Goal: Task Accomplishment & Management: Use online tool/utility

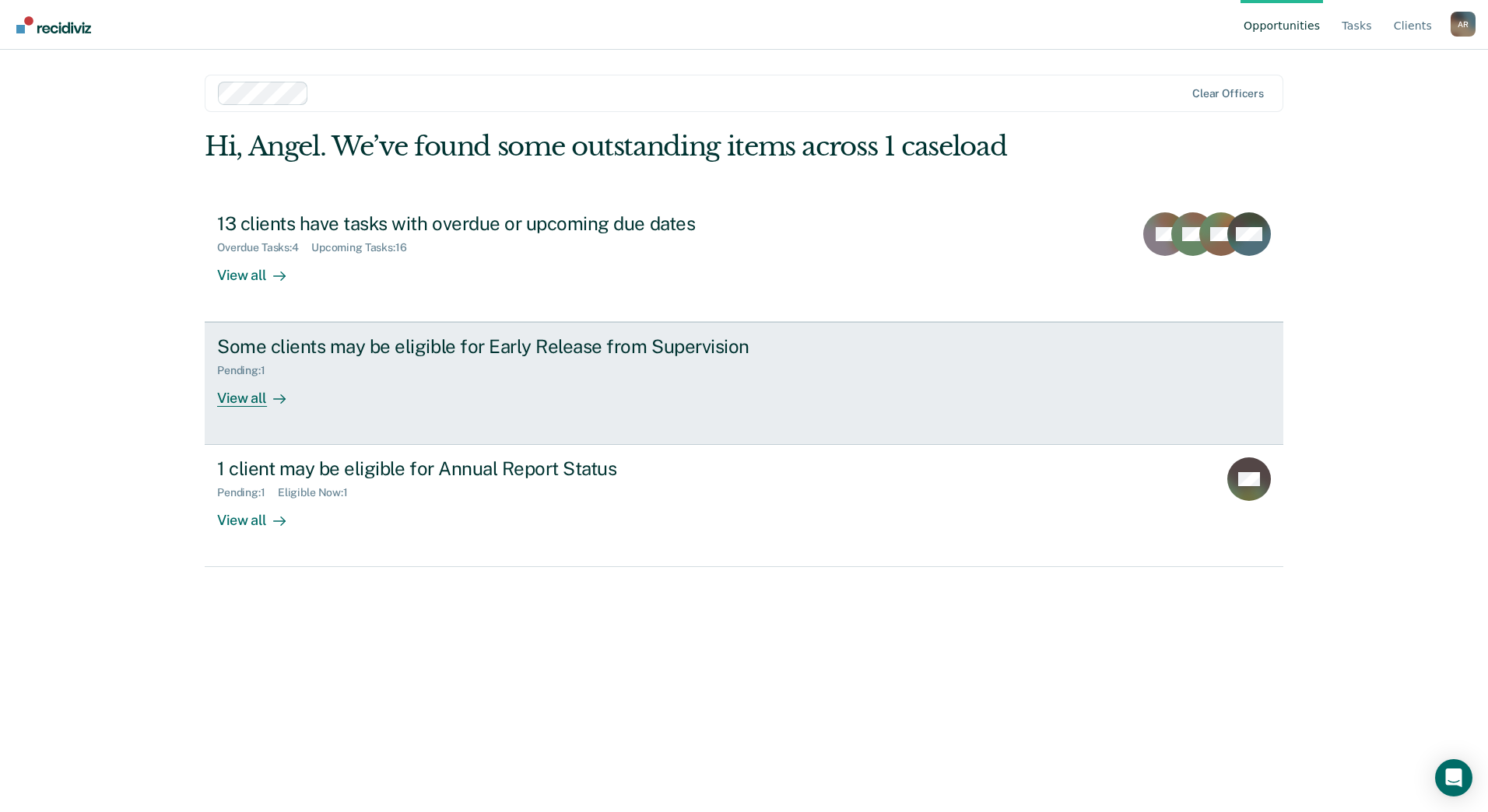
click at [267, 396] on div at bounding box center [276, 399] width 18 height 18
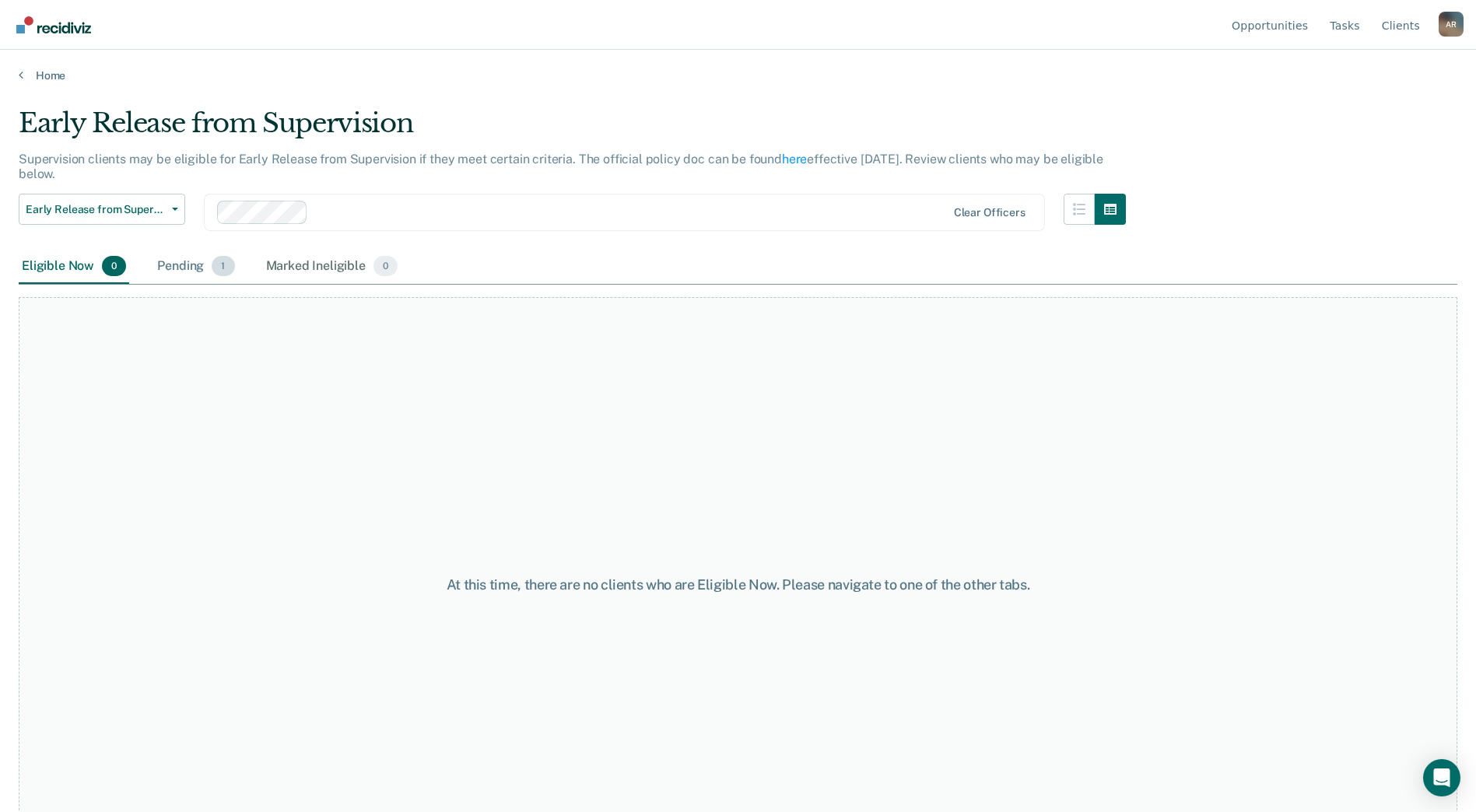
click at [206, 267] on div "Pending 1" at bounding box center [196, 266] width 84 height 34
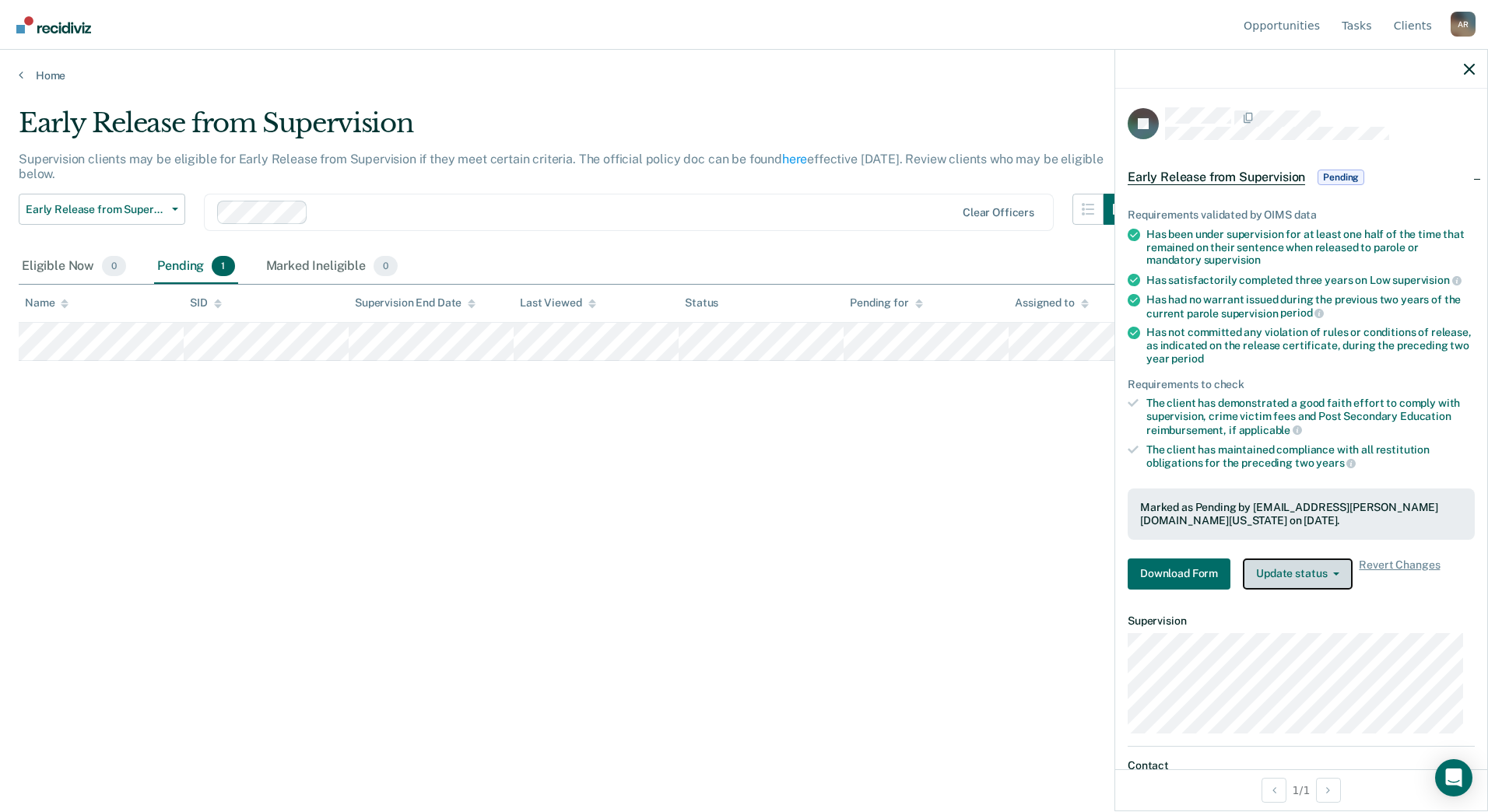
click at [1316, 573] on button "Update status" at bounding box center [1297, 574] width 110 height 31
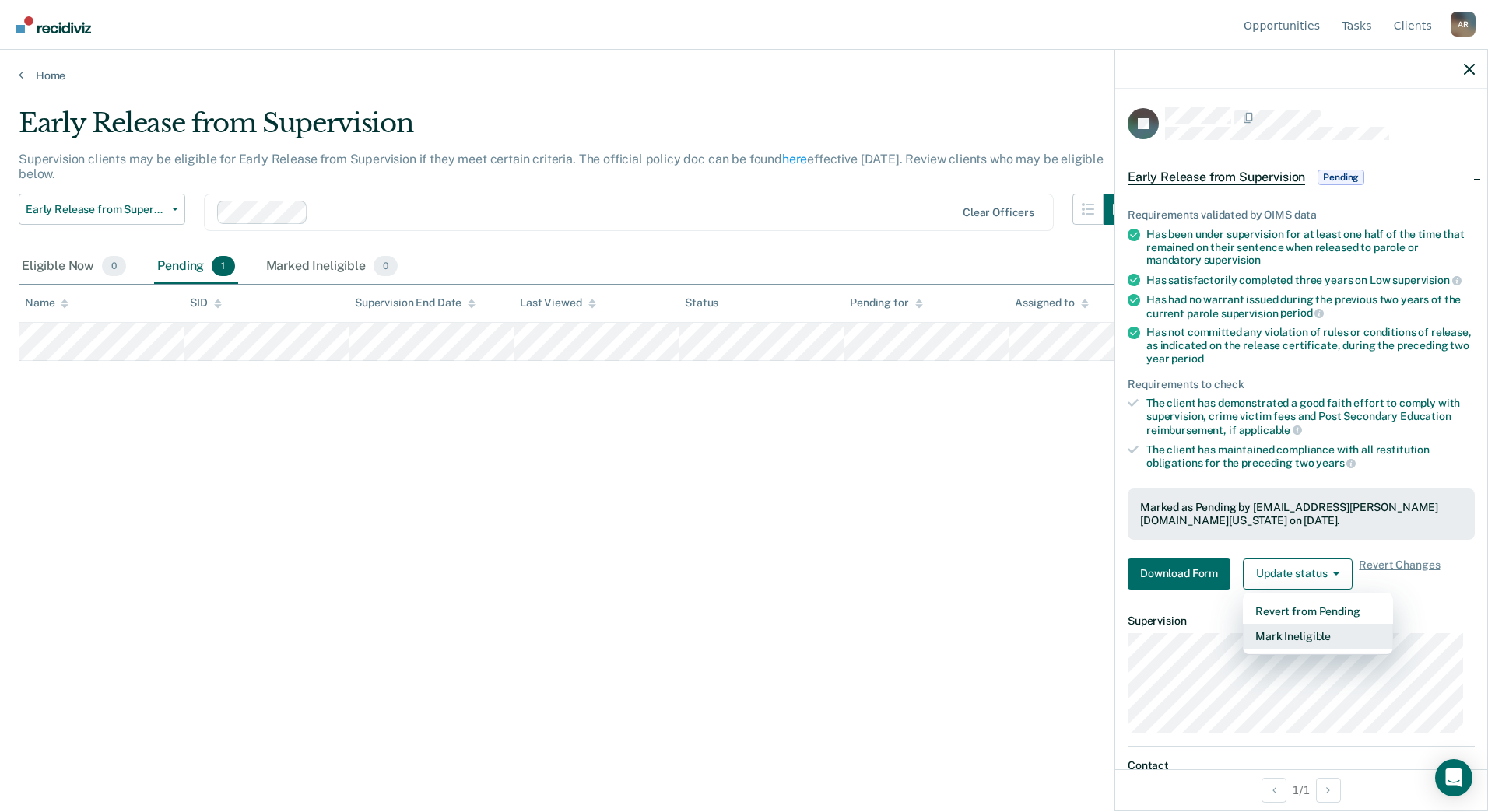
click at [1285, 634] on button "Mark Ineligible" at bounding box center [1317, 636] width 150 height 25
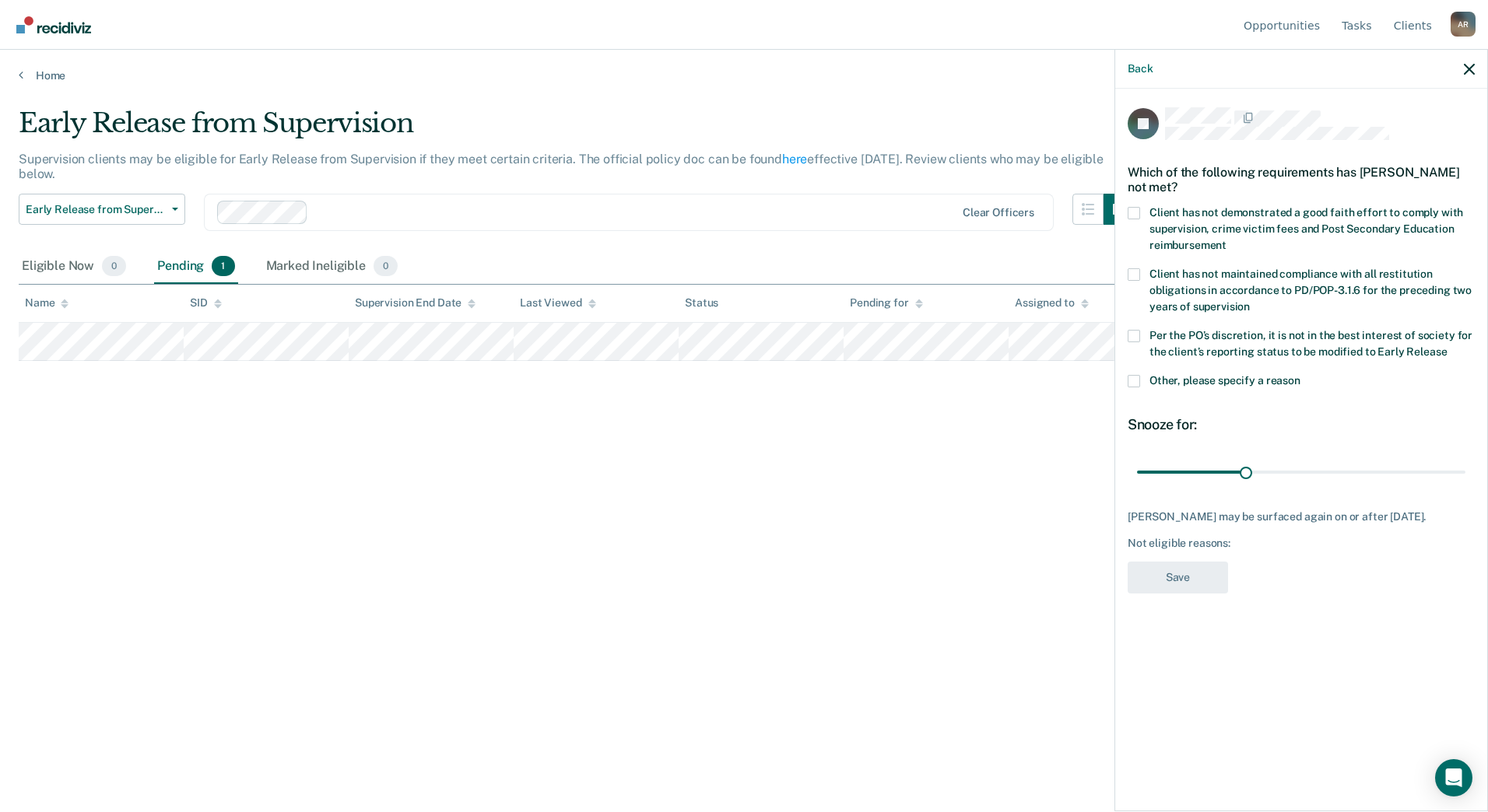
click at [1135, 330] on span at bounding box center [1134, 336] width 12 height 12
click at [1446, 346] on input "Per the PO’s discretion, it is not in the best interest of society for the clie…" at bounding box center [1446, 346] width 0 height 0
click at [1186, 567] on button "Save" at bounding box center [1177, 577] width 100 height 32
